Goal: Task Accomplishment & Management: Manage account settings

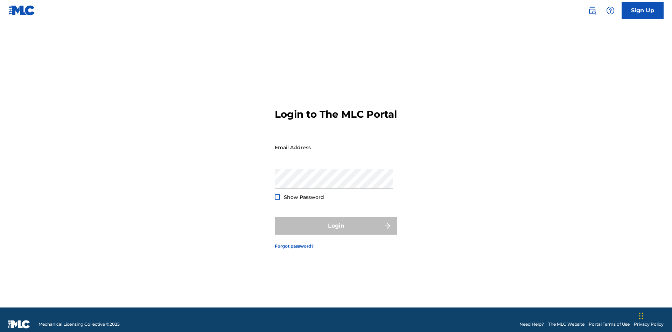
scroll to position [9, 0]
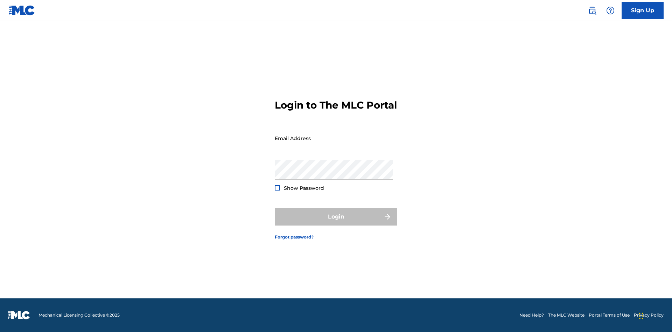
click at [334, 144] on input "Email Address" at bounding box center [334, 138] width 118 height 20
type input "[PERSON_NAME][EMAIL_ADDRESS][DOMAIN_NAME]"
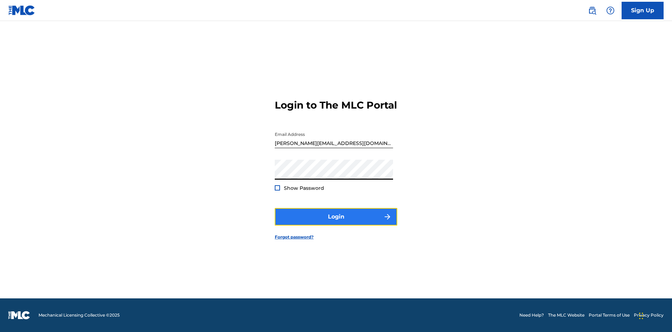
click at [336, 223] on button "Login" at bounding box center [336, 217] width 123 height 18
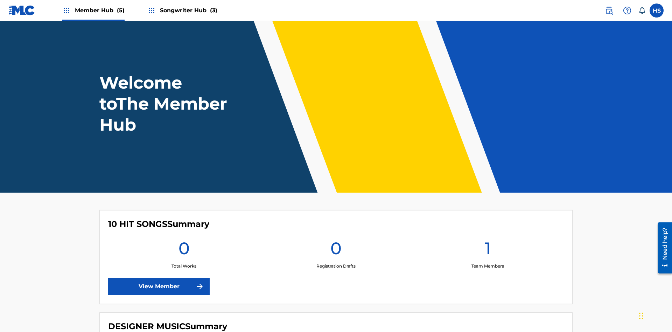
click at [188, 10] on span "Songwriter Hub (3)" at bounding box center [188, 10] width 57 height 8
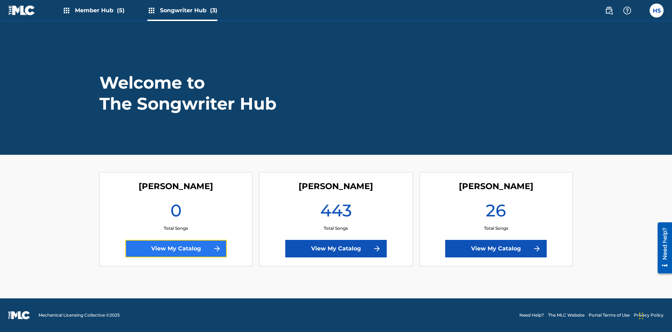
click at [176, 249] on link "View My Catalog" at bounding box center [176, 249] width 102 height 18
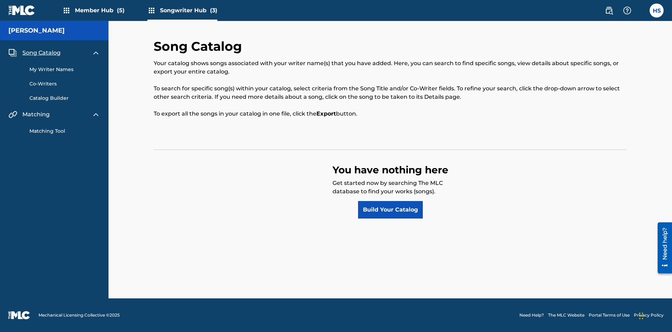
click at [41, 53] on span "Song Catalog" at bounding box center [41, 53] width 38 height 8
click at [390, 210] on link "Build Your Catalog" at bounding box center [390, 210] width 65 height 18
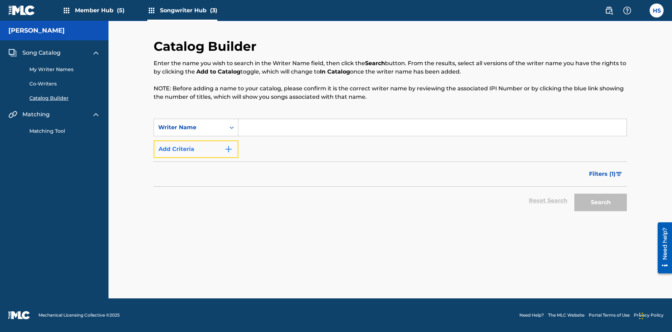
click at [196, 149] on button "Add Criteria" at bounding box center [196, 149] width 85 height 18
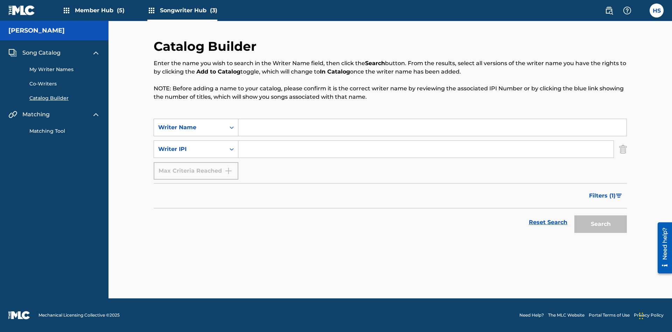
click at [432, 127] on input "Search Form" at bounding box center [432, 127] width 388 height 17
type input "[PERSON_NAME]"
click at [426, 149] on input "Search Form" at bounding box center [425, 149] width 375 height 17
type input "00196748412"
click at [601, 224] on button "Search" at bounding box center [600, 224] width 53 height 18
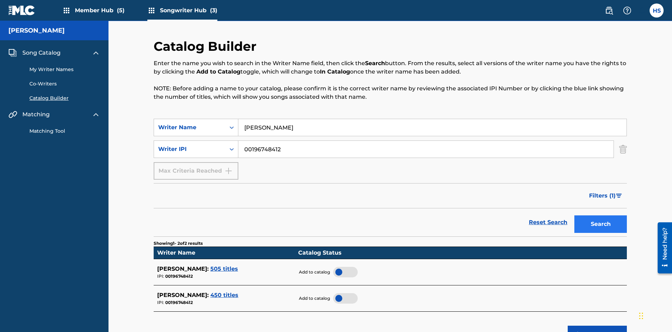
scroll to position [112, 0]
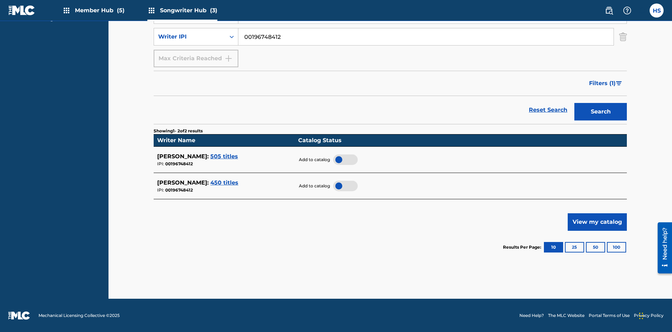
click at [345, 159] on div at bounding box center [345, 159] width 25 height 11
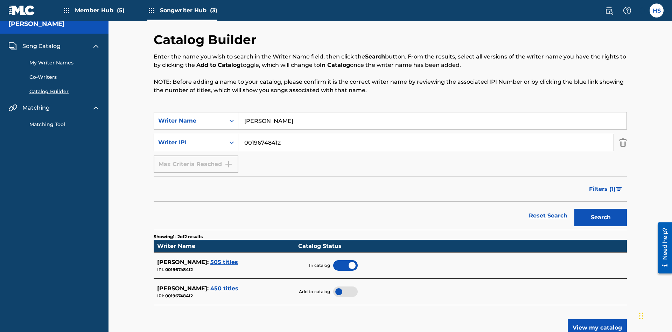
click at [41, 46] on span "Song Catalog" at bounding box center [41, 46] width 38 height 8
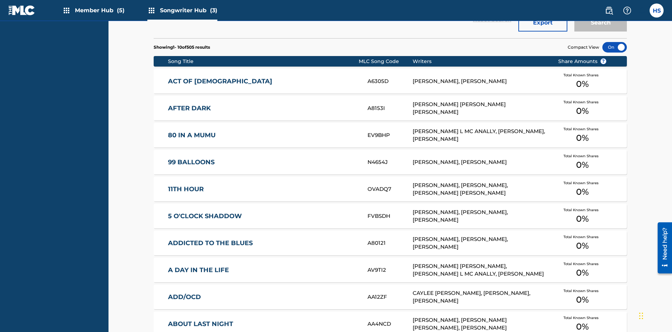
scroll to position [220, 0]
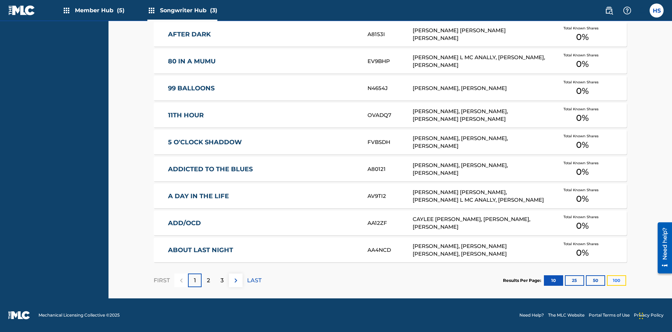
click at [607, 280] on button "100" at bounding box center [616, 280] width 19 height 11
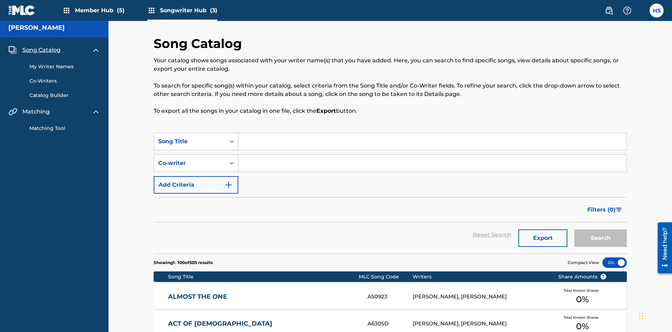
scroll to position [2718, 0]
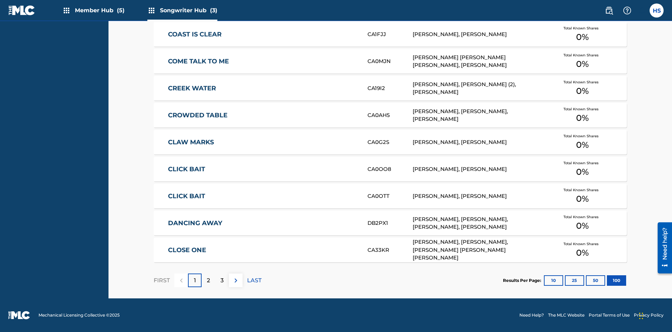
click at [161, 280] on p "FIRST" at bounding box center [162, 280] width 16 height 8
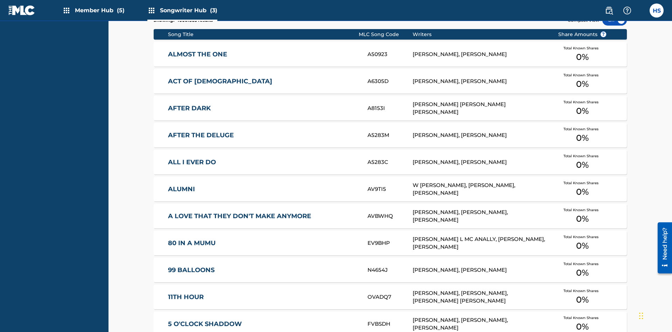
scroll to position [220, 0]
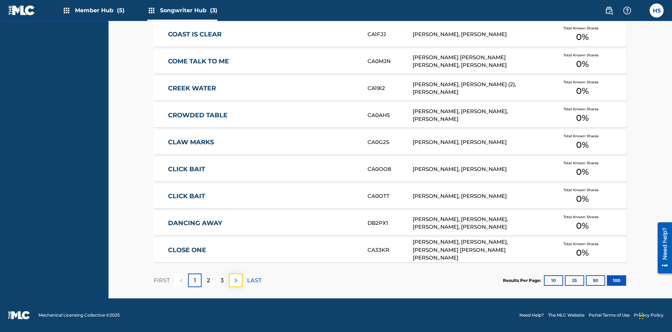
click at [236, 280] on img at bounding box center [236, 280] width 8 height 8
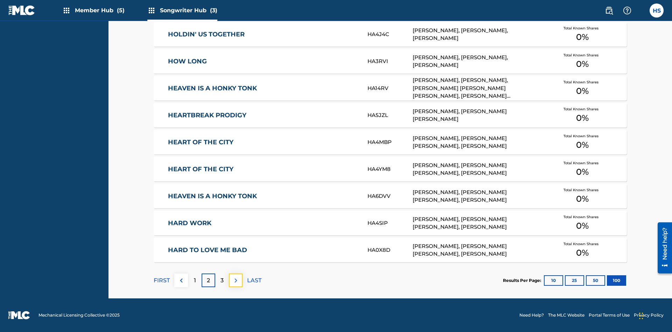
click at [236, 280] on img at bounding box center [236, 280] width 8 height 8
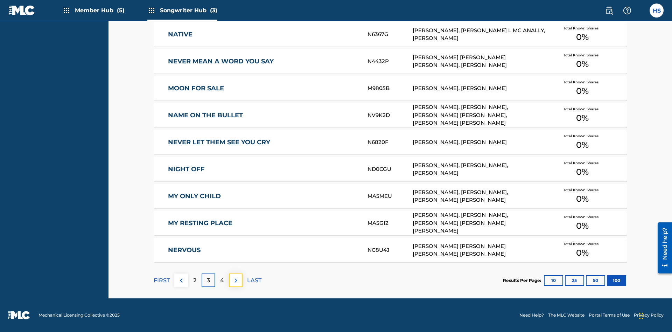
click at [236, 280] on img at bounding box center [236, 280] width 8 height 8
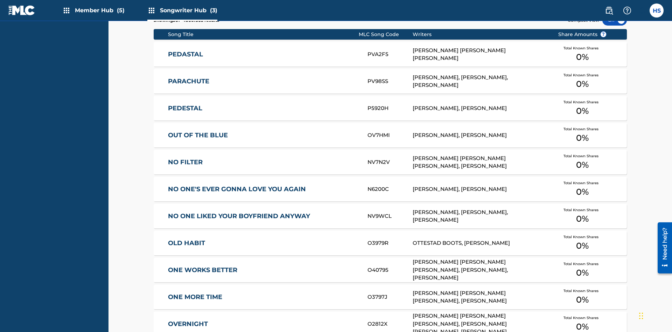
scroll to position [24, 0]
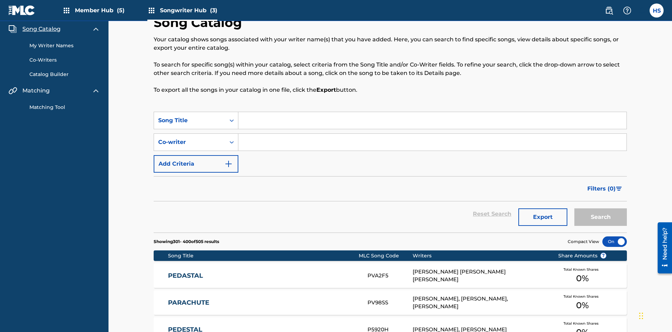
click at [65, 46] on link "My Writer Names" at bounding box center [64, 45] width 71 height 7
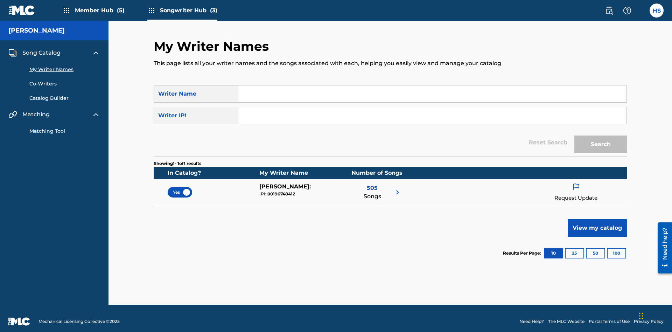
scroll to position [6, 0]
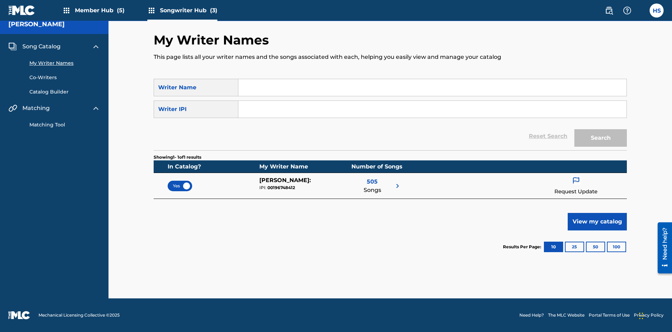
click at [180, 186] on span "Yes" at bounding box center [180, 186] width 14 height 6
click at [180, 186] on span "No" at bounding box center [179, 186] width 13 height 6
click at [41, 47] on span "Song Catalog" at bounding box center [41, 46] width 38 height 8
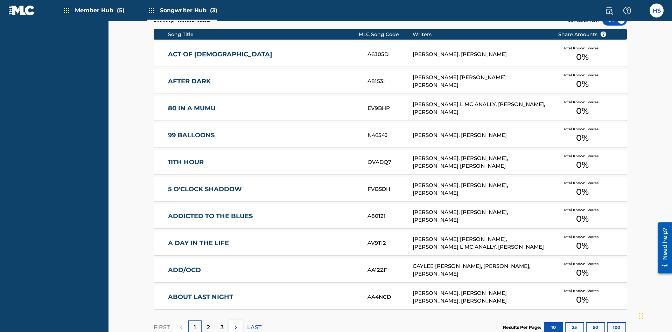
scroll to position [24, 0]
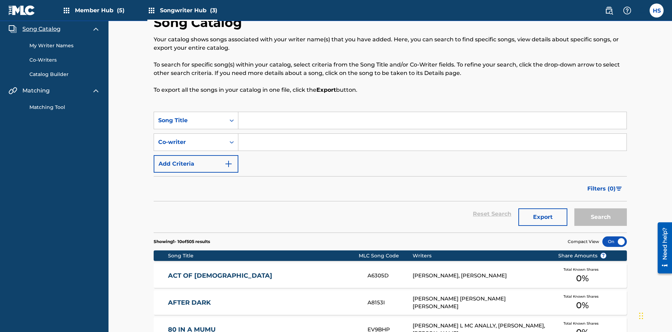
click at [65, 46] on link "My Writer Names" at bounding box center [64, 45] width 71 height 7
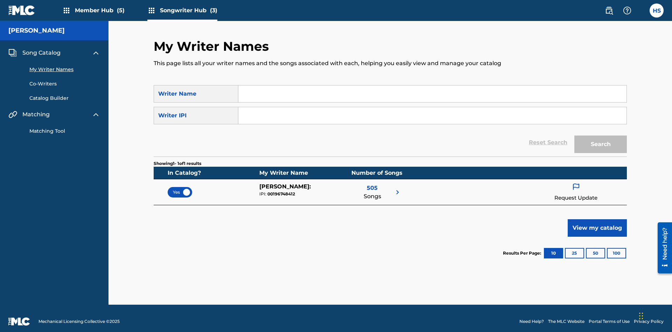
scroll to position [6, 0]
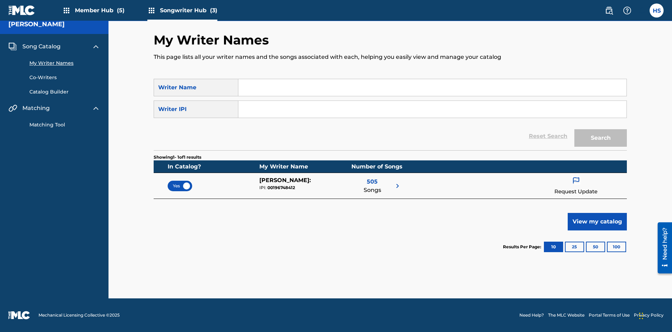
click at [180, 186] on span "Yes" at bounding box center [180, 186] width 14 height 6
click at [41, 47] on span "Song Catalog" at bounding box center [41, 46] width 38 height 8
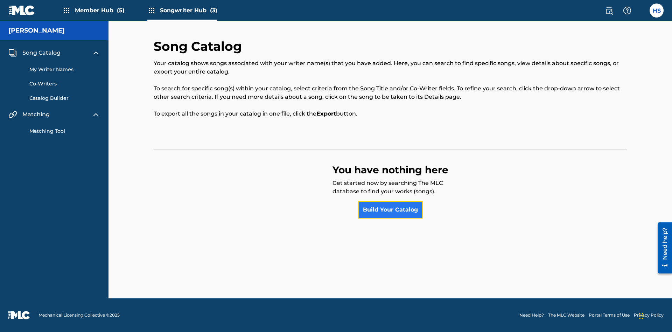
click at [390, 210] on link "Build Your Catalog" at bounding box center [390, 210] width 65 height 18
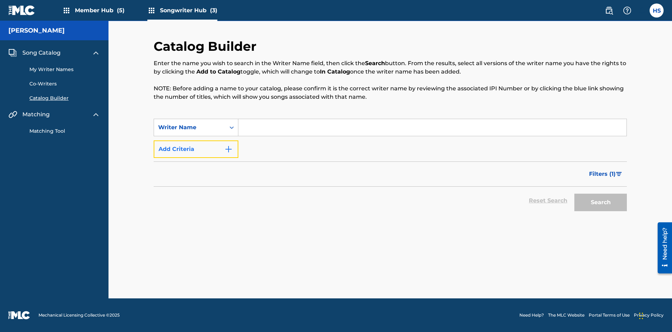
click at [196, 149] on button "Add Criteria" at bounding box center [196, 149] width 85 height 18
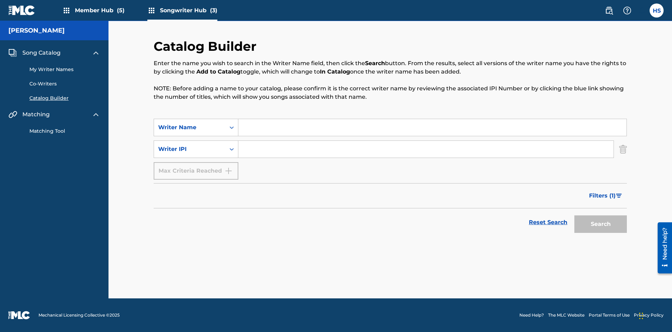
click at [432, 127] on input "Search Form" at bounding box center [432, 127] width 388 height 17
type input "[PERSON_NAME]"
click at [426, 149] on input "Search Form" at bounding box center [425, 149] width 375 height 17
type input "00196748412"
click at [601, 224] on button "Search" at bounding box center [600, 224] width 53 height 18
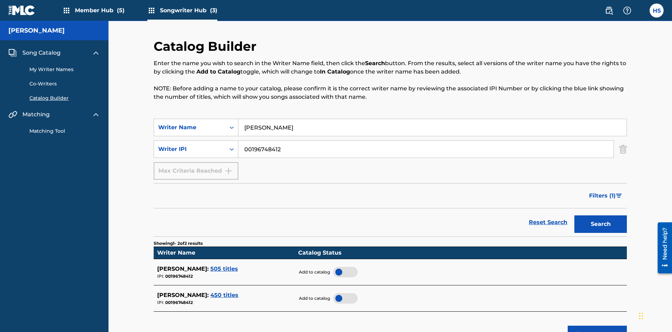
click at [345, 267] on div at bounding box center [345, 272] width 25 height 11
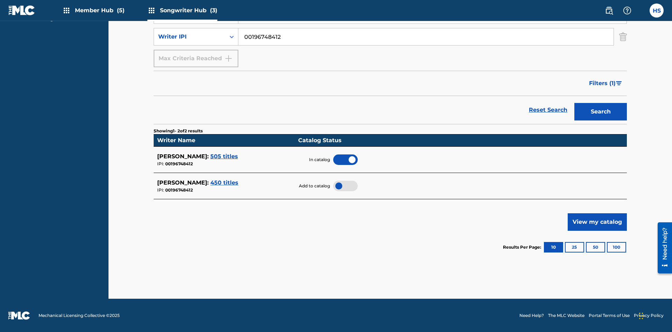
scroll to position [7, 0]
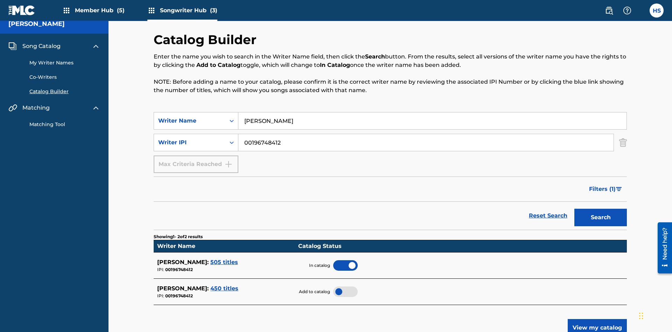
click at [41, 46] on span "Song Catalog" at bounding box center [41, 46] width 38 height 8
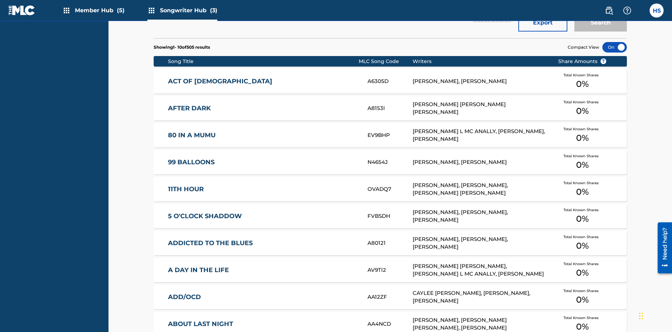
scroll to position [220, 0]
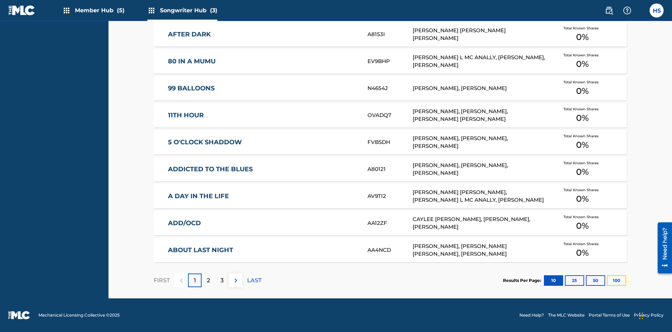
click at [607, 280] on button "100" at bounding box center [616, 280] width 19 height 11
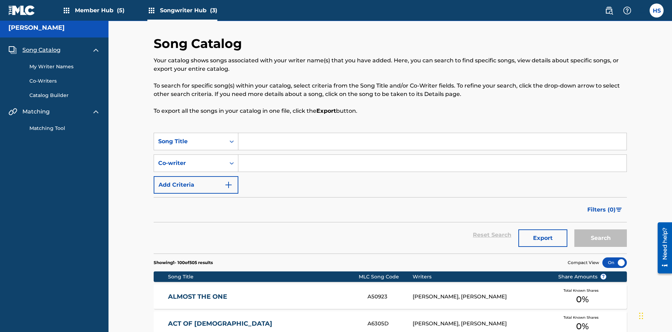
scroll to position [2718, 0]
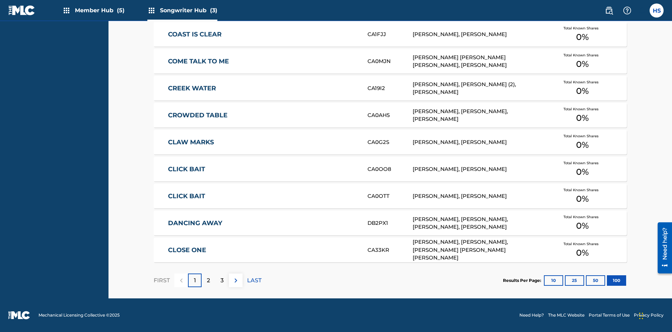
click at [161, 280] on p "FIRST" at bounding box center [162, 280] width 16 height 8
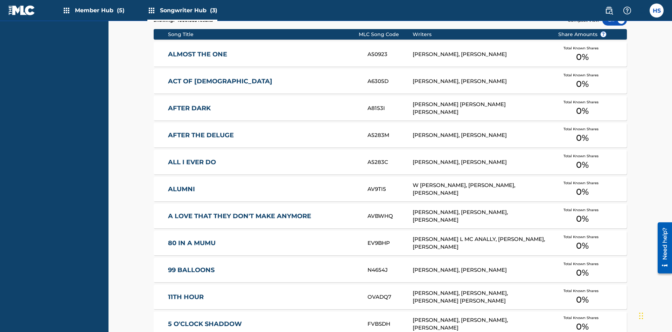
scroll to position [220, 0]
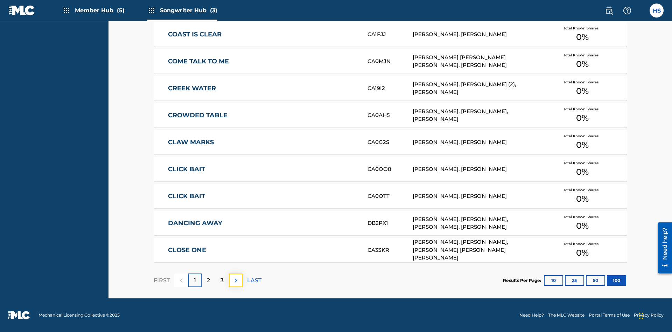
click at [236, 280] on img at bounding box center [236, 280] width 8 height 8
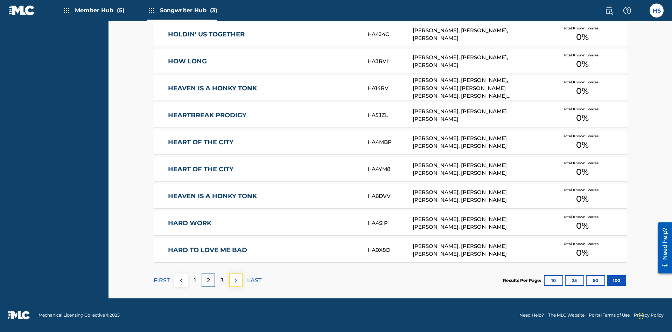
click at [236, 280] on img at bounding box center [236, 280] width 8 height 8
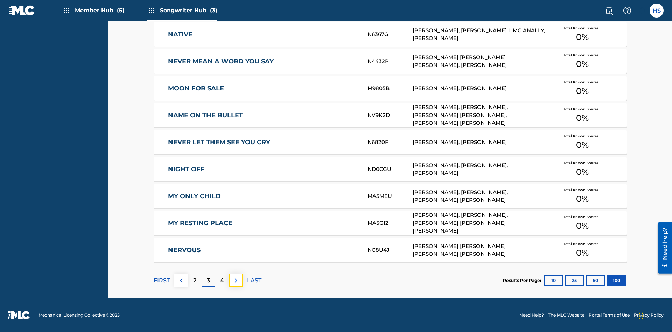
click at [236, 280] on img at bounding box center [236, 280] width 8 height 8
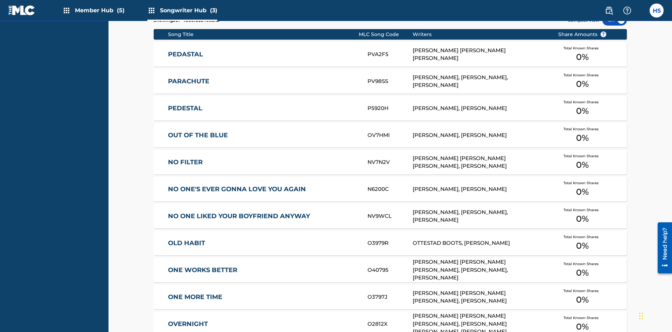
scroll to position [24, 0]
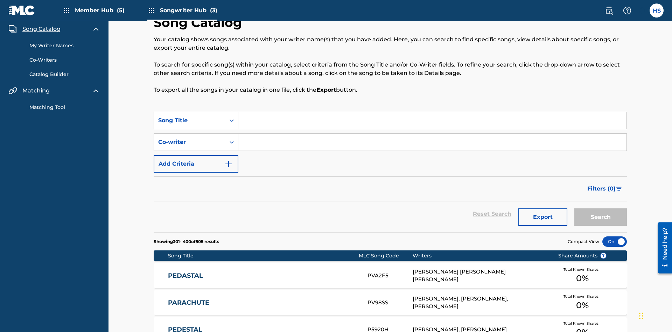
click at [65, 46] on link "My Writer Names" at bounding box center [64, 45] width 71 height 7
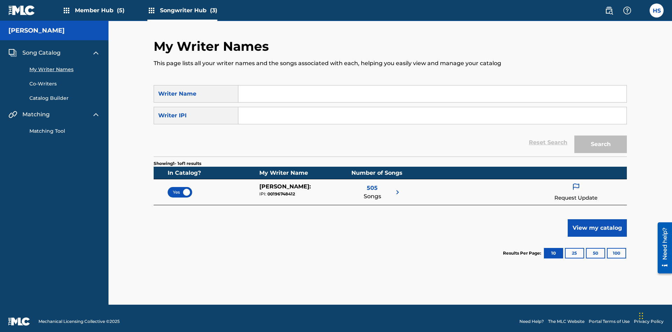
scroll to position [6, 0]
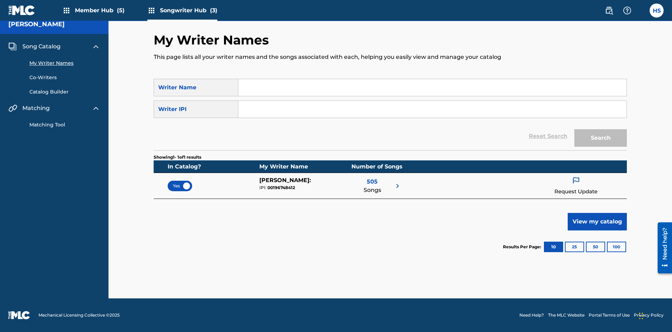
click at [180, 186] on span "Yes" at bounding box center [180, 186] width 14 height 6
